Goal: Entertainment & Leisure: Consume media (video, audio)

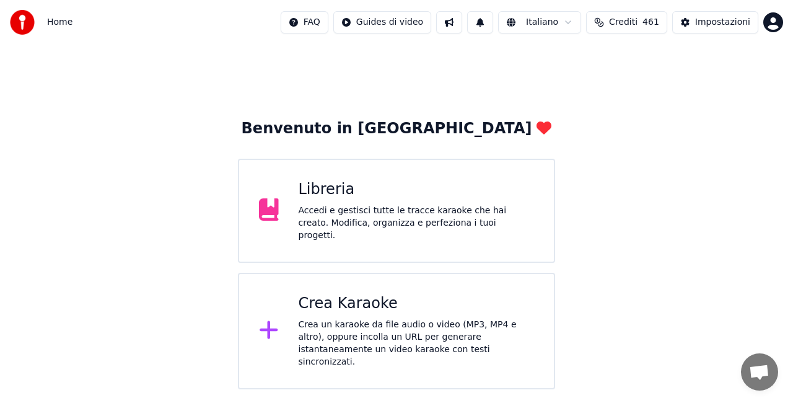
click at [336, 156] on div "Benvenuto in Youka Libreria Accedi e gestisci tutte le tracce karaoke che hai c…" at bounding box center [396, 254] width 317 height 270
click at [335, 219] on div "Accedi e gestisci tutte le tracce karaoke che hai creato. Modifica, organizza e…" at bounding box center [417, 222] width 236 height 37
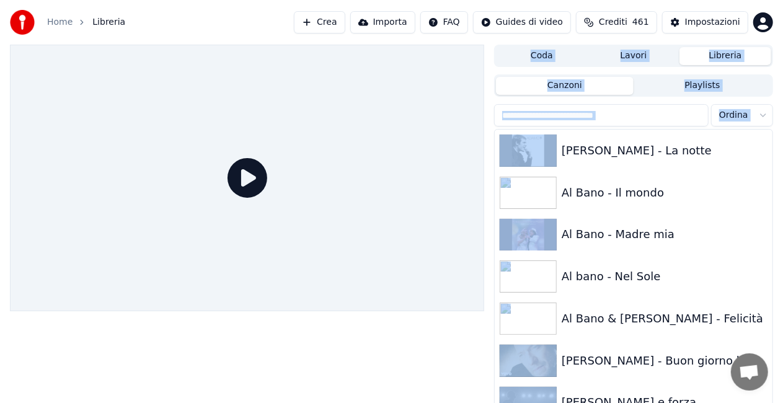
click at [335, 219] on div at bounding box center [247, 178] width 474 height 266
click at [656, 184] on div "Al Bano - Il mondo" at bounding box center [657, 192] width 193 height 17
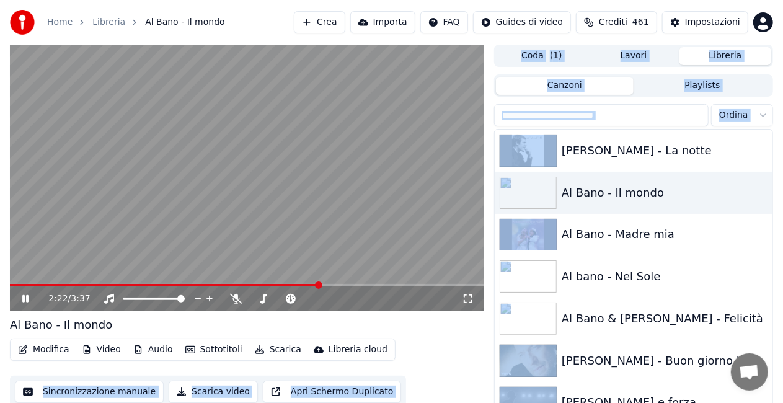
click at [188, 268] on video at bounding box center [247, 178] width 474 height 266
click at [330, 154] on video at bounding box center [247, 178] width 474 height 266
click at [23, 284] on span at bounding box center [16, 285] width 13 height 2
click at [46, 285] on span at bounding box center [101, 285] width 183 height 2
click at [21, 289] on span at bounding box center [23, 284] width 7 height 7
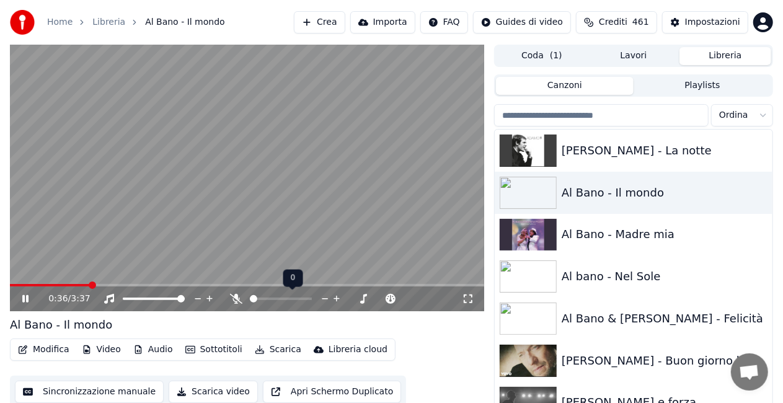
click at [237, 300] on icon at bounding box center [236, 299] width 12 height 10
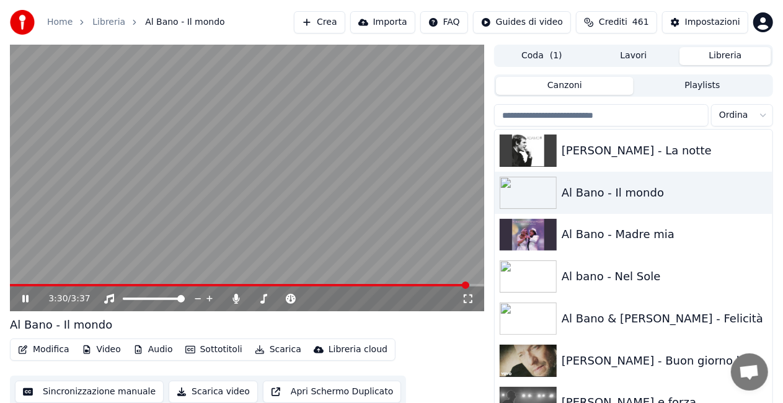
click at [18, 286] on div "3:30 / 3:37" at bounding box center [247, 298] width 474 height 25
click at [20, 283] on video at bounding box center [247, 178] width 474 height 266
click at [23, 284] on span at bounding box center [16, 285] width 13 height 2
click at [25, 288] on span at bounding box center [28, 284] width 7 height 7
drag, startPoint x: 24, startPoint y: 296, endPoint x: 30, endPoint y: 285, distance: 12.2
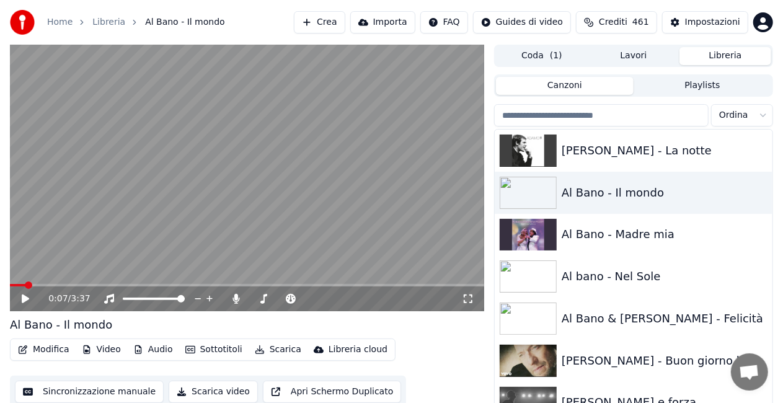
click at [23, 296] on icon at bounding box center [25, 298] width 7 height 9
